Goal: Check status: Check status

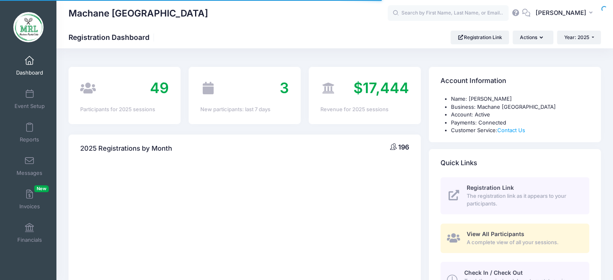
select select
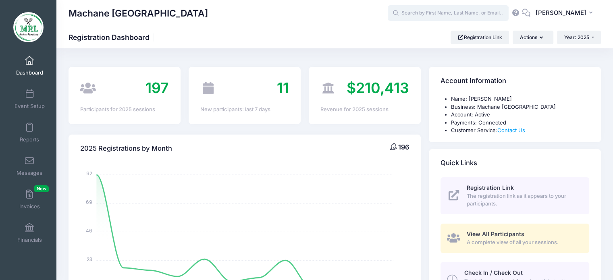
click at [438, 10] on input "text" at bounding box center [448, 13] width 121 height 16
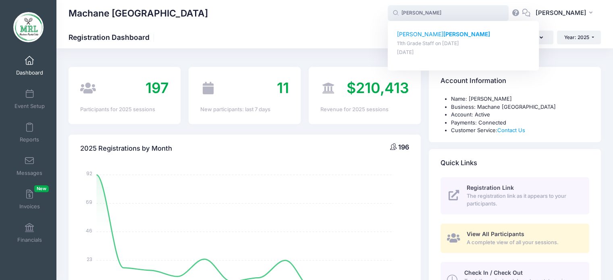
click at [433, 39] on div "Sara Waltner 11th Grade Staff on Aug-14, 2025 May-20, 2025" at bounding box center [463, 43] width 133 height 26
type input "Sara Waltner (11th Grade Staff, Aug-14, 2025)"
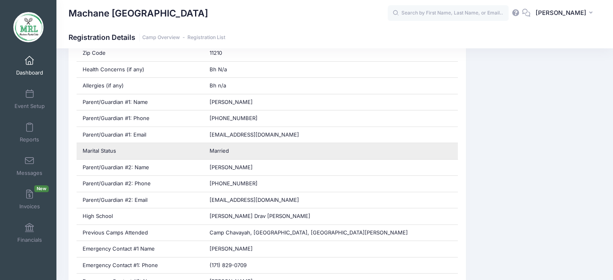
scroll to position [322, 0]
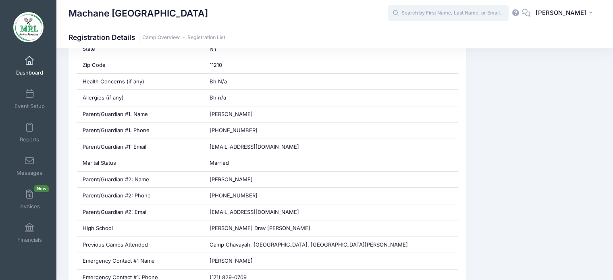
click at [474, 11] on input "text" at bounding box center [448, 13] width 121 height 16
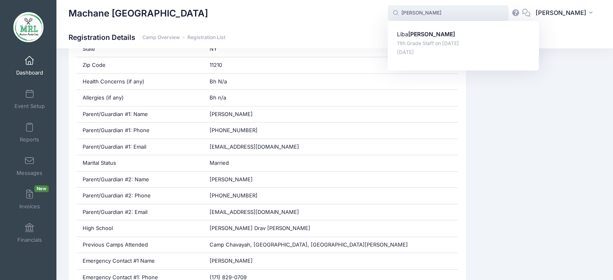
click at [453, 39] on div "Liba Polansky 11th Grade Staff on Aug-14, 2025 Jan-04, 2025" at bounding box center [463, 43] width 133 height 26
type input "Liba Polansky (11th Grade Staff, Aug-14, 2025)"
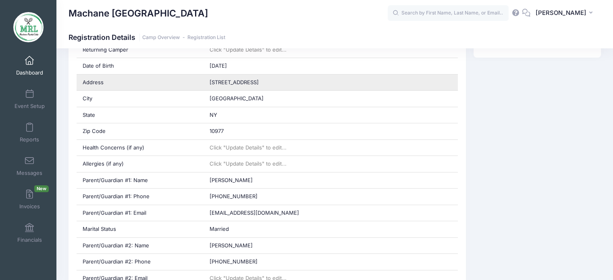
scroll to position [282, 0]
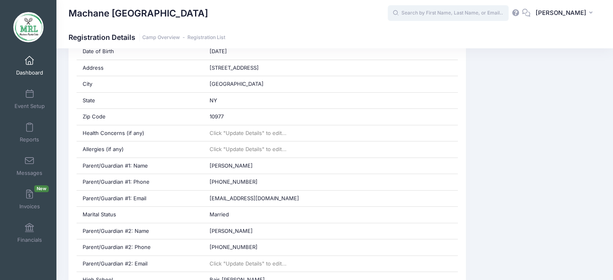
click at [422, 10] on input "text" at bounding box center [448, 13] width 121 height 16
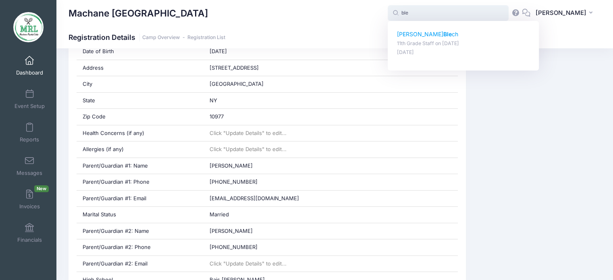
click at [423, 45] on p "11th Grade Staff on Aug-14, 2025" at bounding box center [463, 44] width 133 height 8
type input "Leah Blech (11th Grade Staff, Aug-14, 2025)"
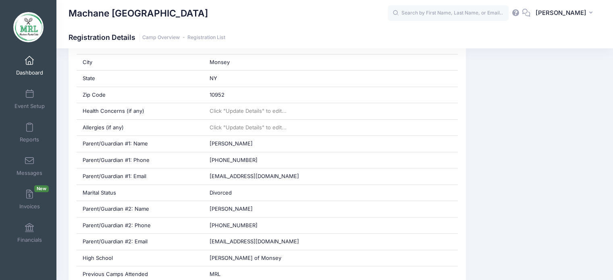
scroll to position [322, 0]
